Goal: Task Accomplishment & Management: Use online tool/utility

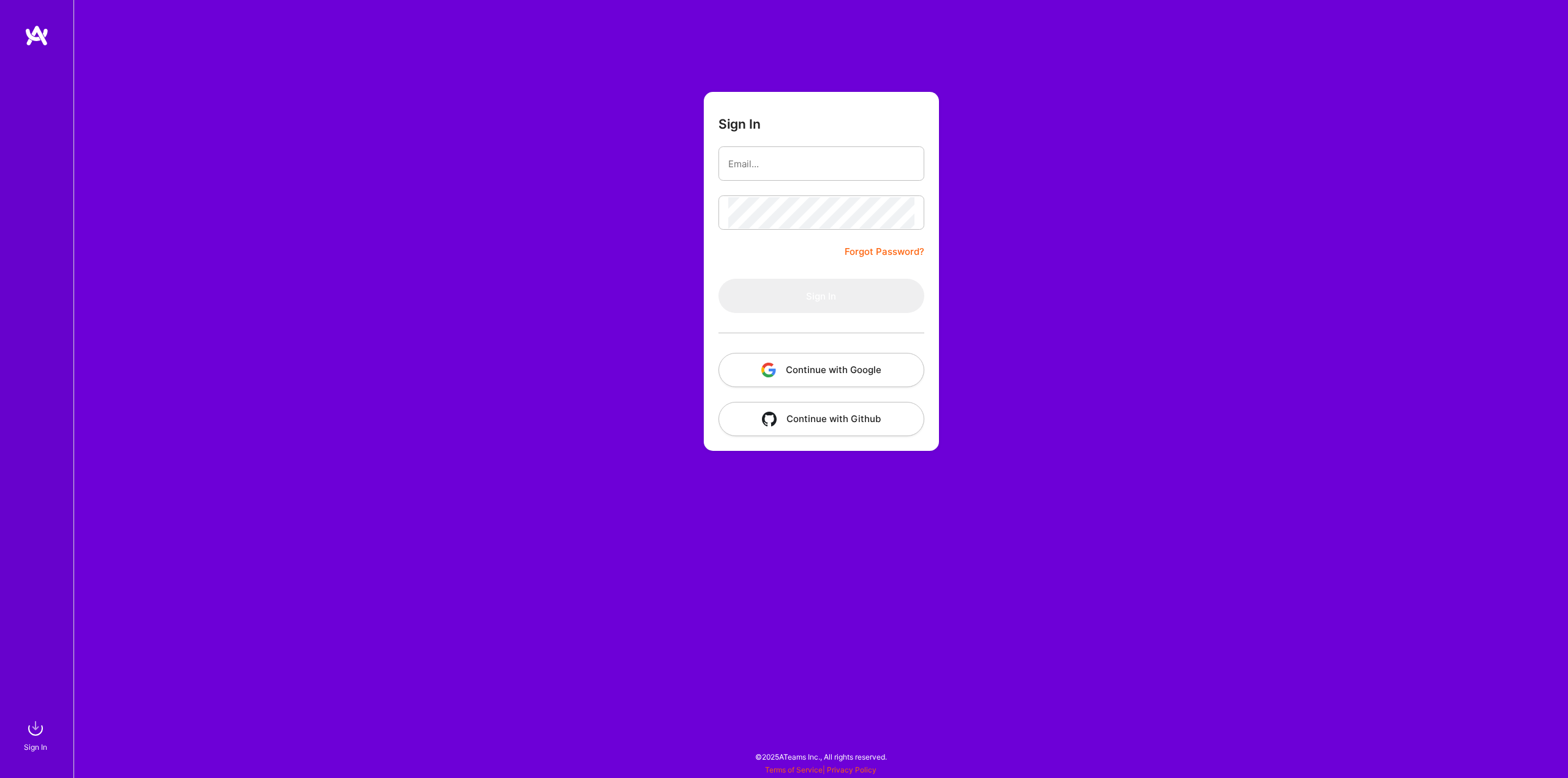
click at [772, 384] on button "Continue with Google" at bounding box center [821, 370] width 206 height 34
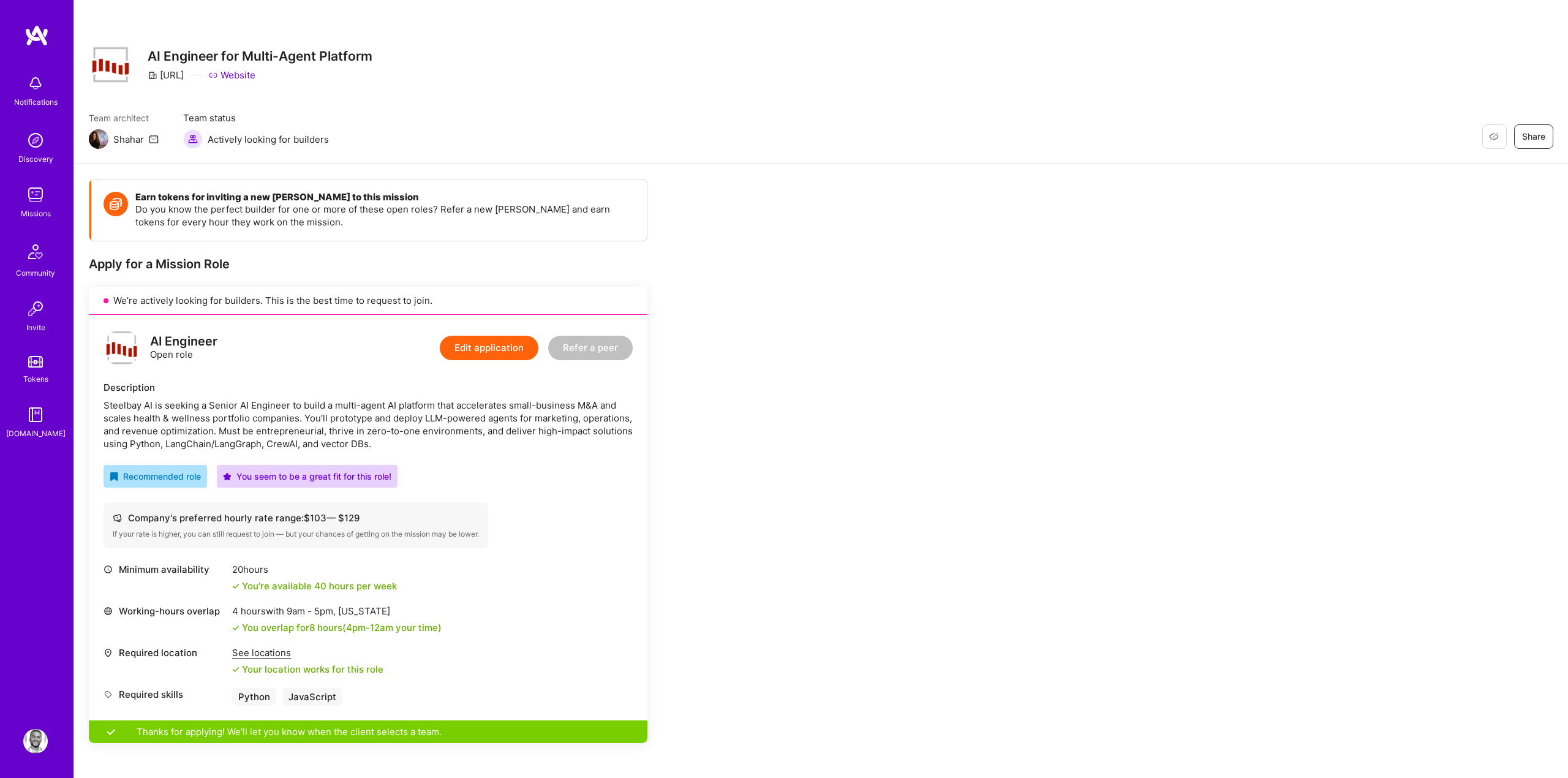
click at [41, 195] on img at bounding box center [36, 195] width 25 height 25
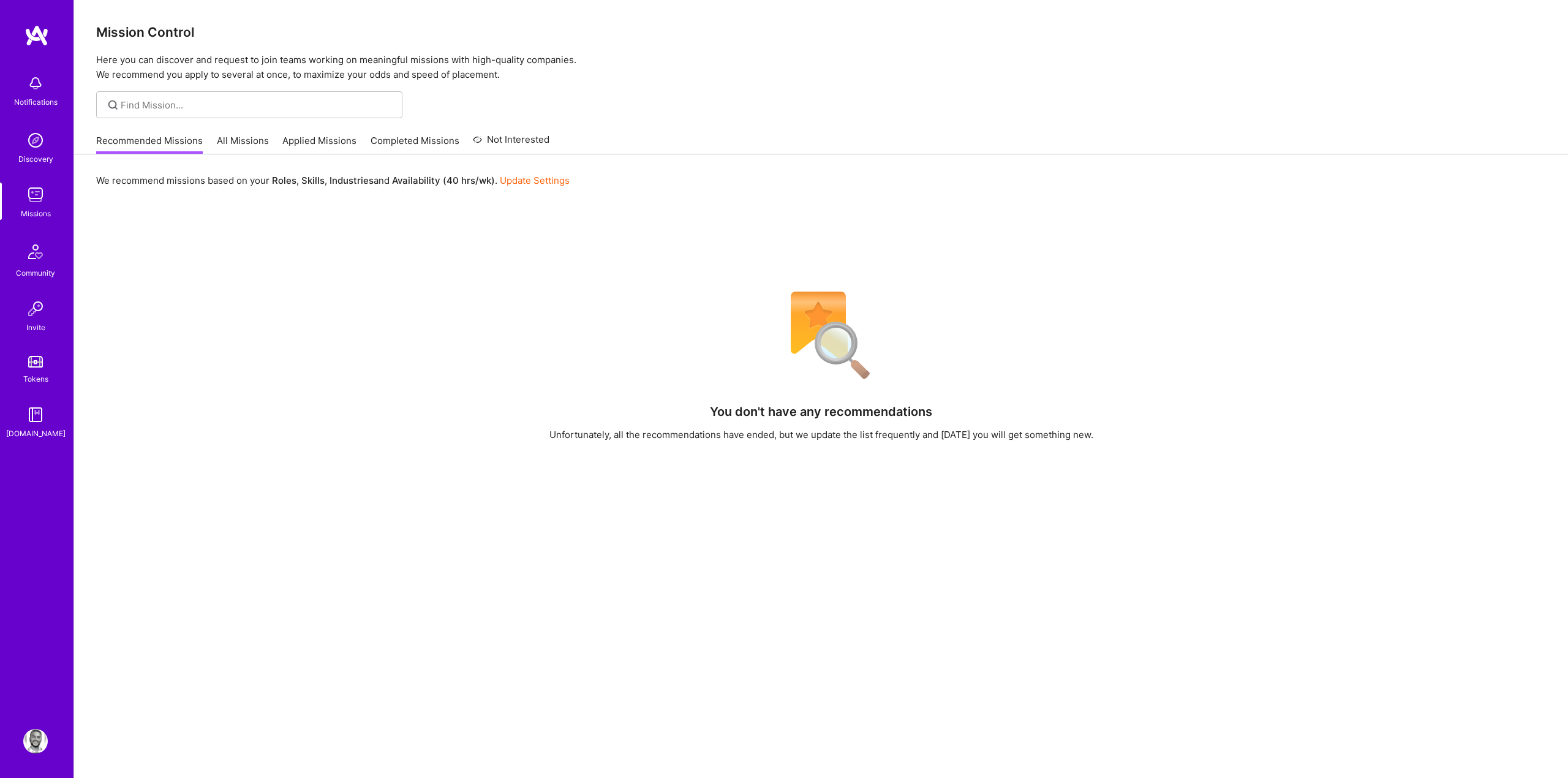
click at [243, 138] on link "All Missions" at bounding box center [243, 144] width 52 height 20
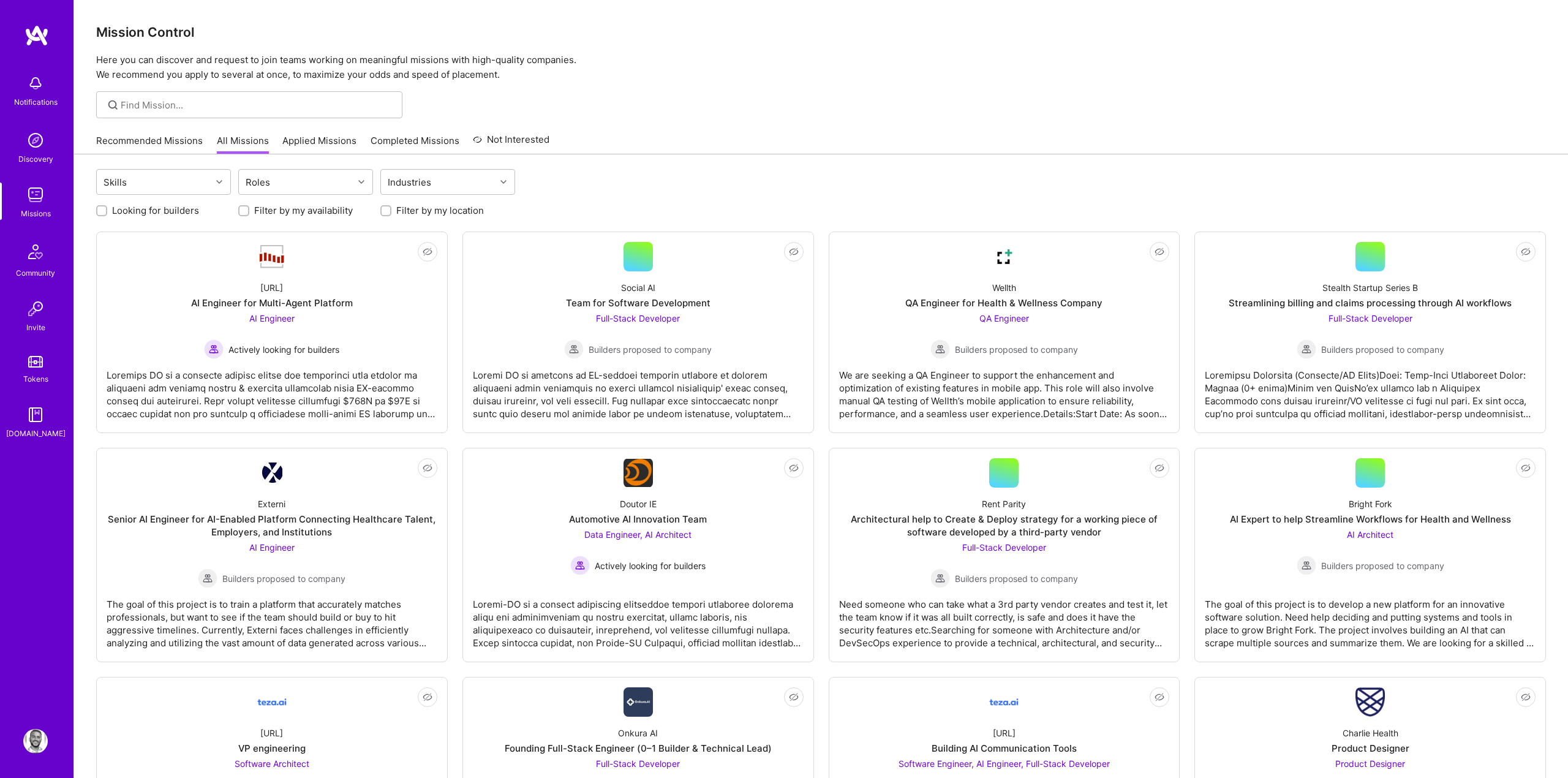
click at [754, 72] on p "Here you can discover and request to join teams working on meaningful missions …" at bounding box center [821, 67] width 1450 height 30
